Goal: Transaction & Acquisition: Purchase product/service

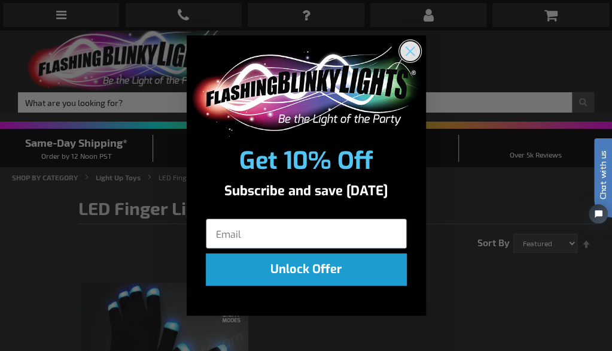
click at [407, 58] on circle "Close dialog" at bounding box center [410, 51] width 20 height 20
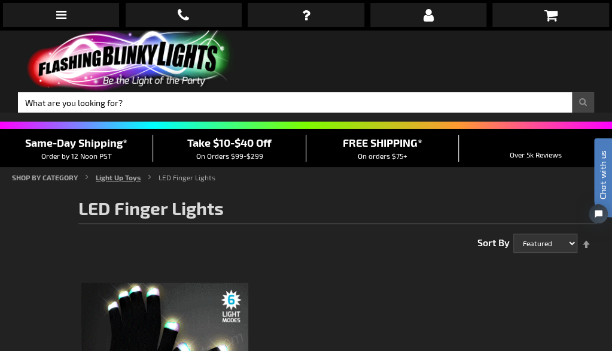
click at [118, 179] on link "Light Up Toys" at bounding box center [118, 177] width 45 height 8
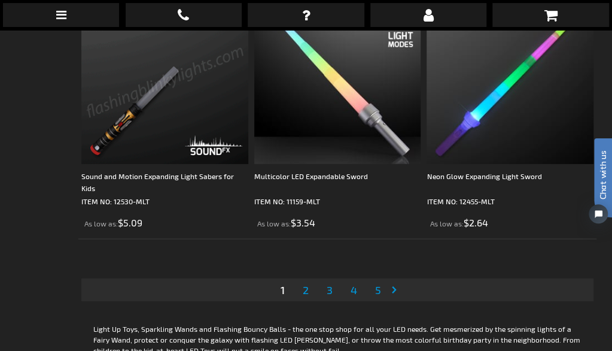
scroll to position [4919, 0]
